Goal: Task Accomplishment & Management: Use online tool/utility

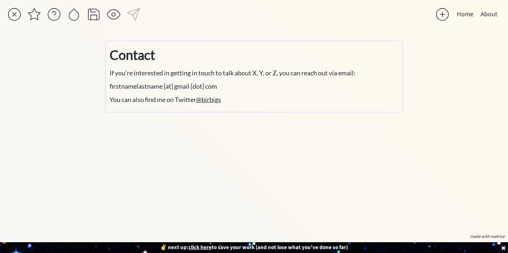
click at [236, 81] on p "firstnamelastname [at] gmail [dot] com" at bounding box center [254, 86] width 289 height 10
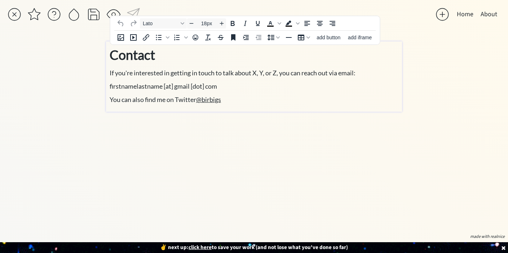
click at [236, 74] on span "If you're interested in getting in touch to talk about X, Y, or Z, you can reac…" at bounding box center [233, 73] width 246 height 8
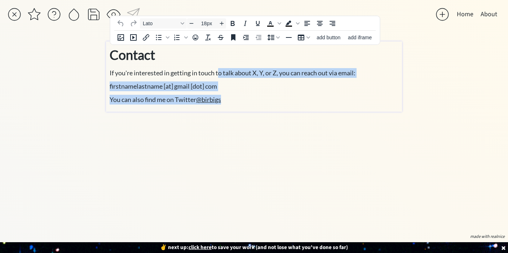
drag, startPoint x: 219, startPoint y: 72, endPoint x: 230, endPoint y: 98, distance: 28.4
click at [230, 98] on div "Contact If you're interested in getting in touch to talk about X, Y, or Z, you …" at bounding box center [254, 74] width 289 height 59
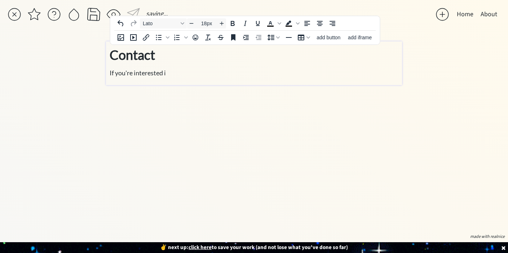
click at [476, 111] on div "saving... Home About click to upload a picture Designing Strategies, Systems, a…" at bounding box center [254, 126] width 508 height 253
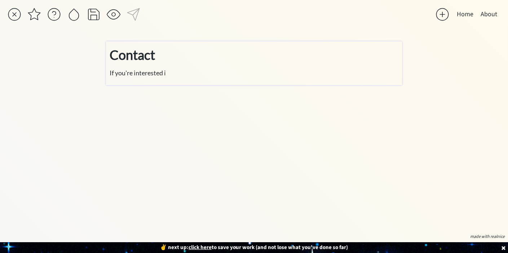
click at [119, 71] on span "If you're interested i" at bounding box center [138, 73] width 56 height 8
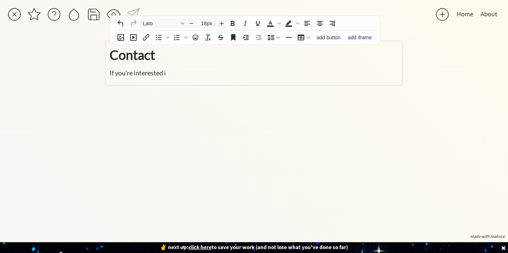
click at [213, 67] on div "Contact If you're interested i" at bounding box center [254, 61] width 289 height 33
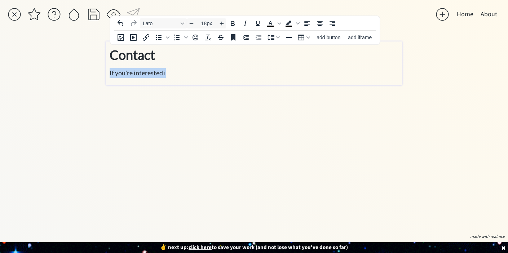
drag, startPoint x: 181, startPoint y: 74, endPoint x: 106, endPoint y: 76, distance: 75.0
click at [106, 76] on div "Contact If you're interested i" at bounding box center [254, 63] width 296 height 44
click at [208, 77] on p "If you're interested i" at bounding box center [254, 73] width 289 height 10
drag, startPoint x: 189, startPoint y: 74, endPoint x: 92, endPoint y: 73, distance: 96.9
click at [92, 73] on div "saving... Home About click to upload a picture Designing Strategies, Systems, a…" at bounding box center [254, 126] width 508 height 253
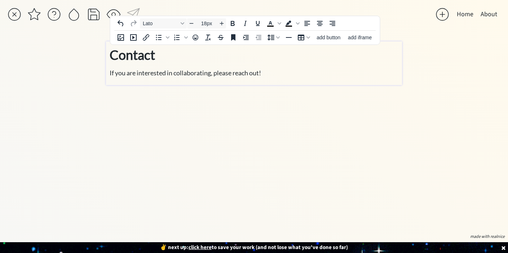
click at [203, 246] on u "click here" at bounding box center [199, 248] width 23 height 8
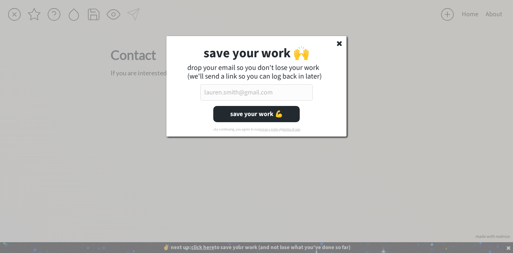
click at [241, 92] on input "email" at bounding box center [256, 92] width 112 height 16
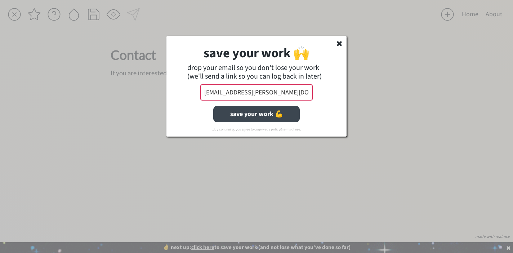
type input "[EMAIL_ADDRESS][PERSON_NAME][DOMAIN_NAME]"
click at [261, 115] on button "save your work 💪" at bounding box center [256, 114] width 86 height 16
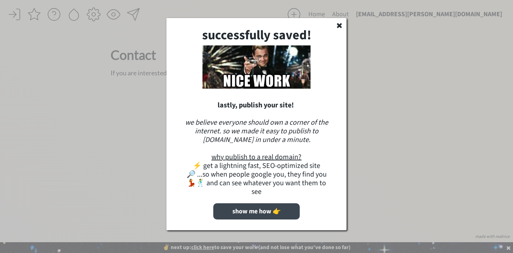
click at [268, 205] on button "show me how 👉" at bounding box center [256, 211] width 86 height 16
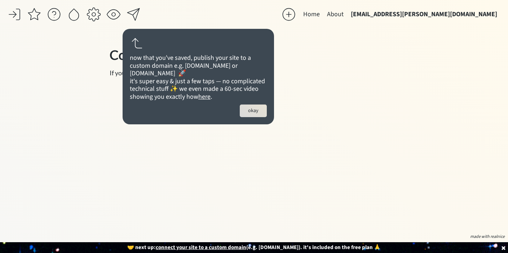
click at [254, 117] on button "okay" at bounding box center [253, 111] width 27 height 13
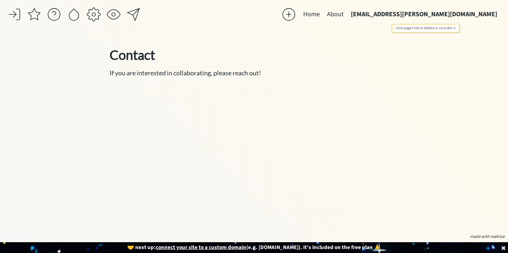
click at [435, 14] on button "[EMAIL_ADDRESS][PERSON_NAME][DOMAIN_NAME]" at bounding box center [424, 14] width 154 height 14
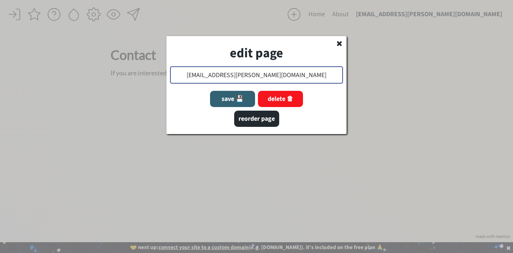
drag, startPoint x: 295, startPoint y: 74, endPoint x: 211, endPoint y: 75, distance: 83.6
click at [211, 75] on input "input" at bounding box center [256, 74] width 173 height 17
type input "Contact"
click at [227, 97] on button "save 💾" at bounding box center [232, 99] width 45 height 16
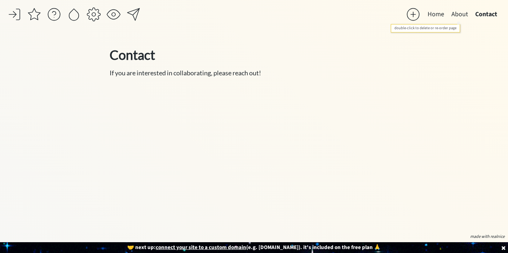
click at [459, 13] on button "About" at bounding box center [460, 14] width 24 height 14
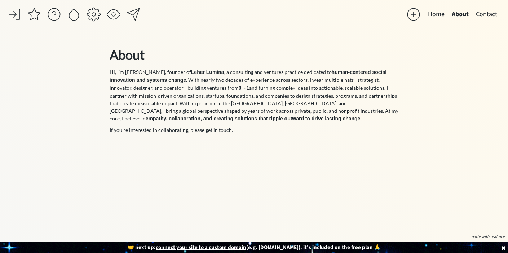
click at [441, 15] on button "Home" at bounding box center [436, 14] width 24 height 14
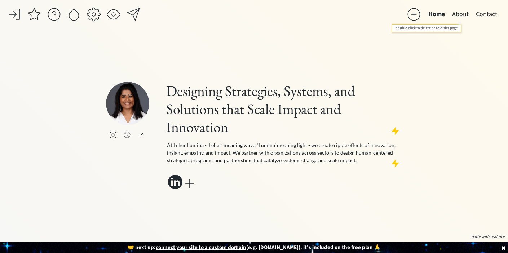
click at [462, 17] on button "About" at bounding box center [460, 14] width 24 height 14
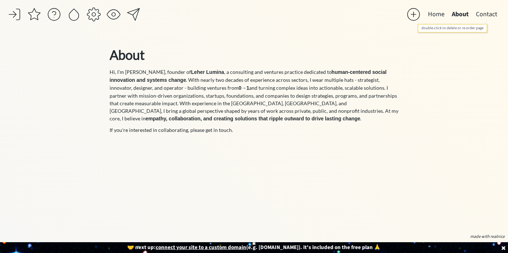
click at [481, 18] on button "Contact" at bounding box center [486, 14] width 28 height 14
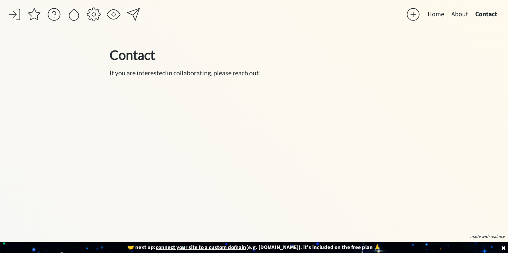
click at [203, 246] on u "connect your site to a custom domain" at bounding box center [201, 248] width 90 height 8
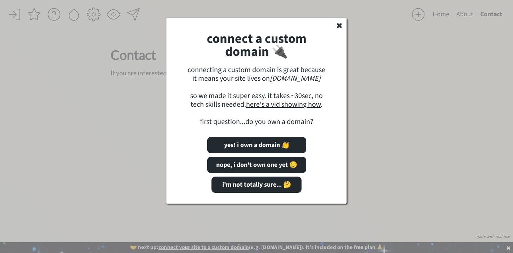
click at [280, 102] on link "here's a vid showing how" at bounding box center [283, 104] width 75 height 10
click at [253, 161] on button "nope, i don't own one yet 😔" at bounding box center [256, 165] width 99 height 16
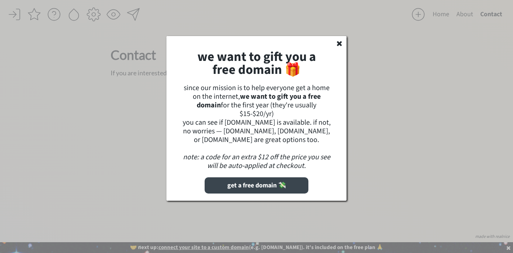
click at [255, 182] on button "get a free domain 💸" at bounding box center [257, 185] width 104 height 16
